Goal: Browse casually

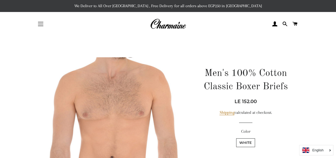
click at [41, 24] on span "button" at bounding box center [40, 24] width 5 height 1
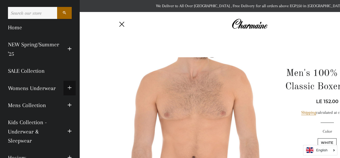
click at [67, 88] on span "button" at bounding box center [69, 87] width 4 height 7
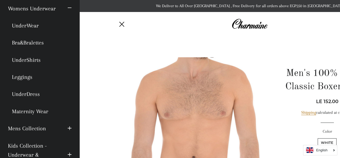
scroll to position [81, 0]
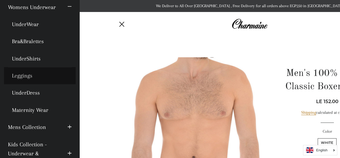
click at [24, 74] on link "Leggings" at bounding box center [40, 75] width 72 height 17
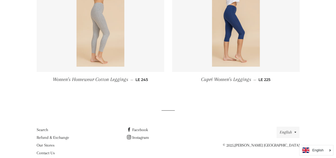
scroll to position [62, 0]
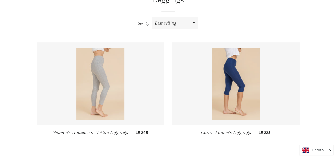
click at [95, 75] on img at bounding box center [101, 84] width 48 height 72
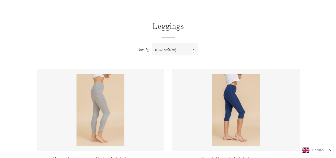
scroll to position [125, 0]
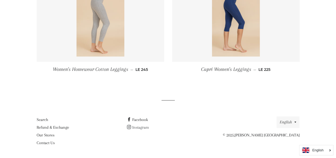
click at [132, 128] on span at bounding box center [129, 127] width 5 height 5
click at [139, 119] on link "Facebook" at bounding box center [137, 119] width 21 height 5
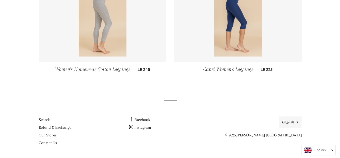
scroll to position [0, 0]
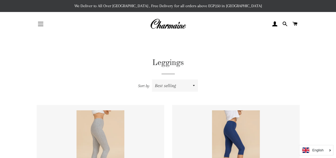
click at [40, 23] on button "Site navigation" at bounding box center [40, 23] width 13 height 13
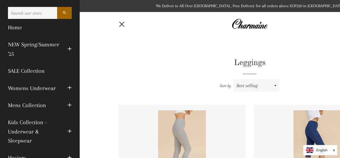
scroll to position [91, 0]
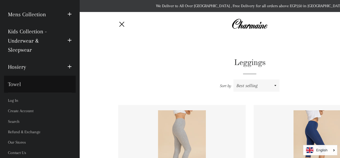
click at [15, 83] on link "Towel" at bounding box center [40, 83] width 72 height 17
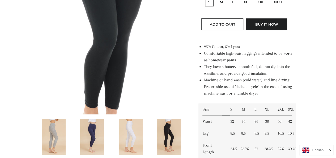
scroll to position [198, 0]
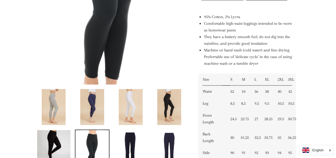
click at [135, 103] on img at bounding box center [131, 107] width 24 height 36
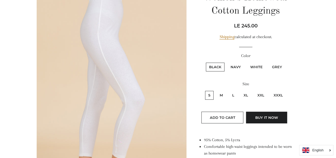
scroll to position [65, 0]
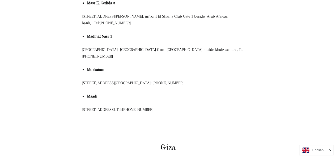
scroll to position [208, 0]
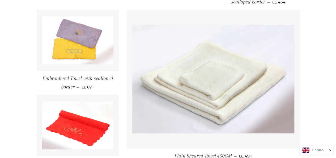
scroll to position [393, 0]
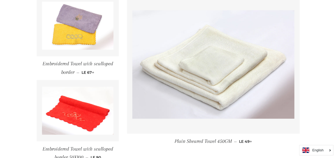
click at [213, 139] on span "Plain Sheared Towel 450GM" at bounding box center [203, 141] width 57 height 6
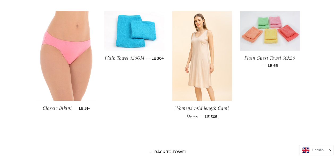
scroll to position [375, 0]
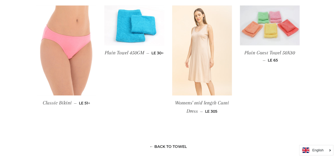
click at [200, 46] on img at bounding box center [202, 50] width 60 height 90
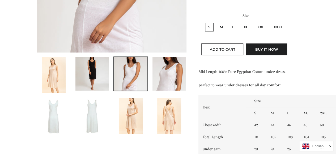
scroll to position [156, 0]
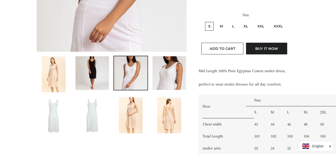
click at [96, 66] on img at bounding box center [91, 72] width 33 height 33
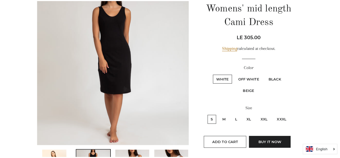
scroll to position [60, 0]
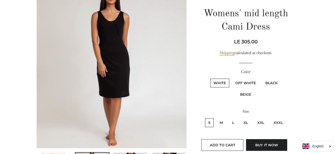
click at [106, 46] on img at bounding box center [112, 73] width 150 height 150
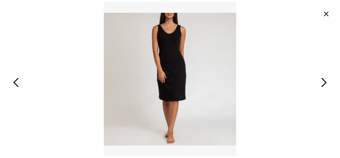
click at [176, 49] on img at bounding box center [170, 79] width 132 height 154
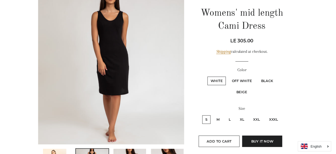
scroll to position [57, 0]
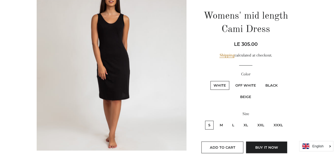
click at [105, 24] on img at bounding box center [112, 75] width 150 height 150
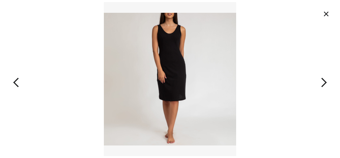
click at [327, 13] on button "×" at bounding box center [326, 14] width 12 height 12
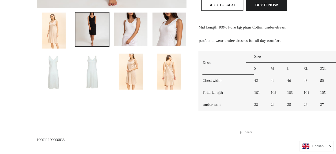
scroll to position [201, 0]
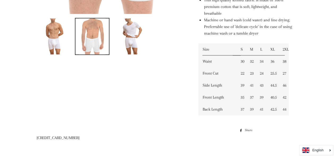
scroll to position [257, 0]
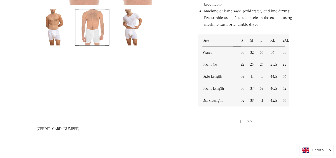
click at [61, 28] on img at bounding box center [54, 27] width 28 height 36
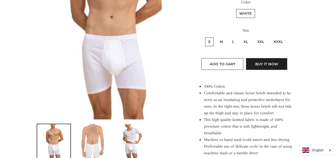
scroll to position [448, 0]
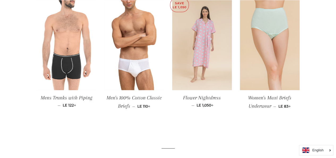
click at [202, 26] on img at bounding box center [202, 45] width 60 height 90
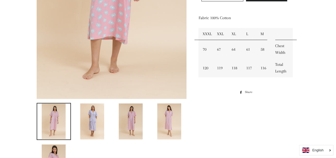
scroll to position [199, 0]
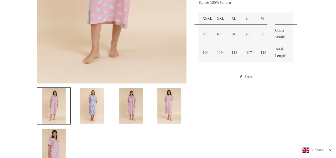
click at [88, 100] on img at bounding box center [92, 106] width 24 height 36
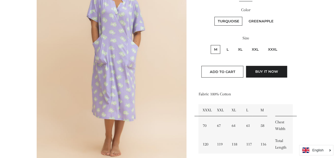
scroll to position [0, 0]
